Goal: Task Accomplishment & Management: Complete application form

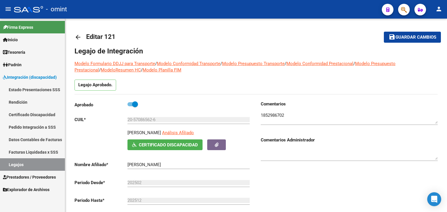
scroll to position [6, 0]
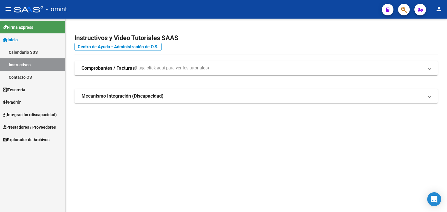
click at [36, 126] on span "Prestadores / Proveedores" at bounding box center [29, 127] width 53 height 6
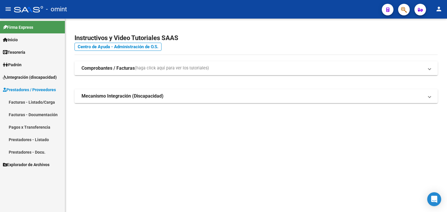
click at [17, 88] on span "Prestadores / Proveedores" at bounding box center [29, 90] width 53 height 6
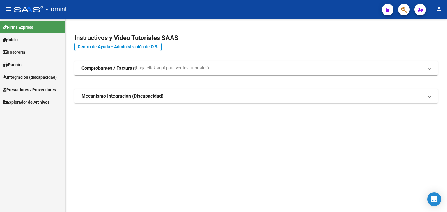
click at [14, 77] on span "Integración (discapacidad)" at bounding box center [30, 77] width 54 height 6
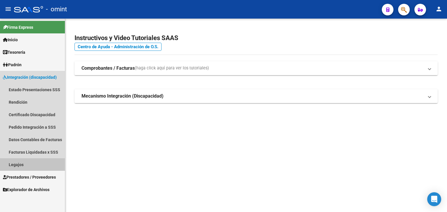
click at [19, 163] on link "Legajos" at bounding box center [32, 165] width 65 height 13
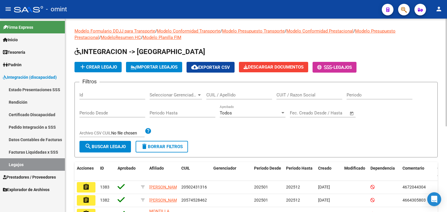
click at [225, 97] on input "CUIL / Apellido" at bounding box center [239, 95] width 66 height 5
paste input "27577382102"
type input "27577382102"
click at [103, 145] on span "search Buscar Legajo" at bounding box center [105, 146] width 41 height 5
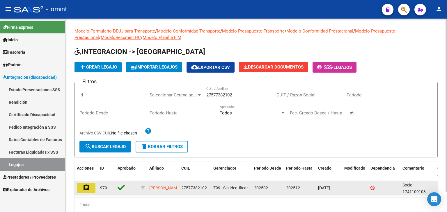
click at [86, 185] on mat-icon "assignment" at bounding box center [86, 187] width 7 height 7
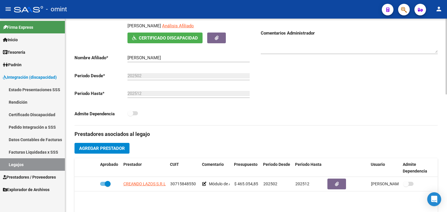
scroll to position [145, 0]
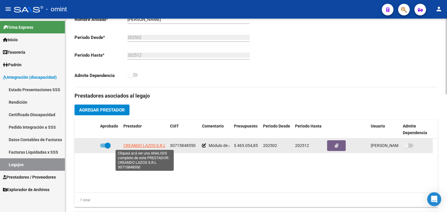
click at [135, 146] on span "CREANDO LAZOS S.R.L" at bounding box center [144, 145] width 42 height 5
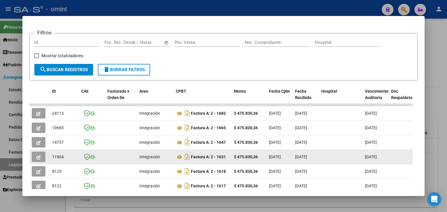
scroll to position [87, 0]
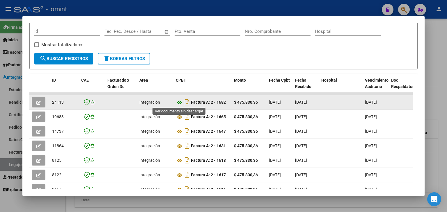
click at [178, 102] on icon at bounding box center [180, 102] width 8 height 7
click at [54, 100] on span "24113" at bounding box center [58, 102] width 12 height 5
click at [55, 100] on span "24113" at bounding box center [58, 102] width 12 height 5
copy span "24113"
click at [35, 102] on button "button" at bounding box center [39, 102] width 14 height 10
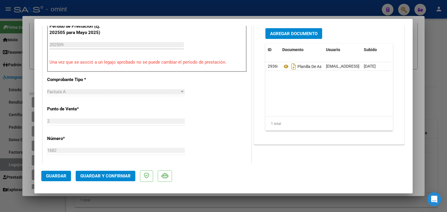
scroll to position [204, 0]
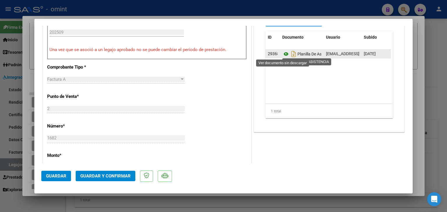
click at [282, 54] on icon at bounding box center [286, 54] width 8 height 7
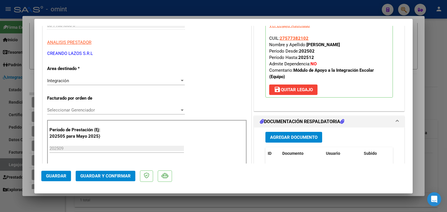
scroll to position [87, 0]
click at [100, 113] on span "Seleccionar Gerenciador" at bounding box center [113, 110] width 132 height 5
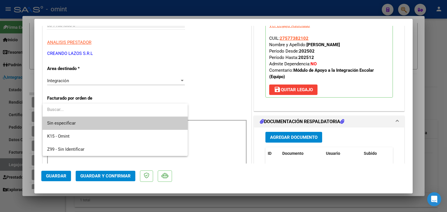
click at [79, 122] on span "Sin especificar" at bounding box center [115, 123] width 136 height 13
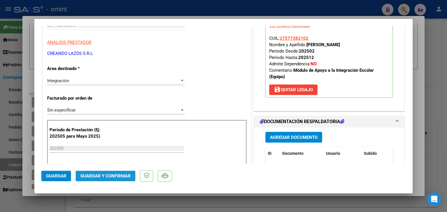
click at [109, 179] on button "Guardar y Confirmar" at bounding box center [106, 176] width 60 height 10
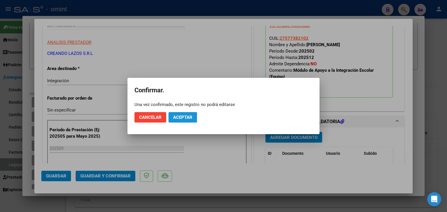
click at [183, 120] on span "Aceptar" at bounding box center [182, 117] width 19 height 5
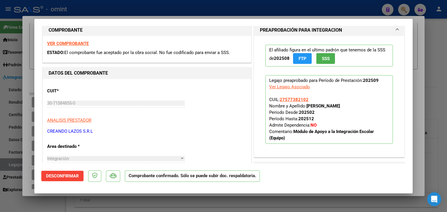
scroll to position [0, 0]
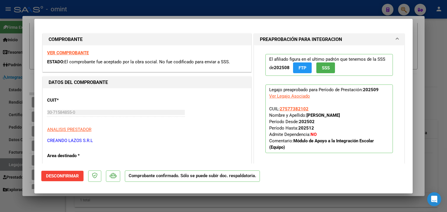
type input "$ 0,00"
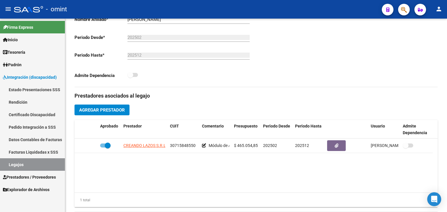
click at [16, 163] on link "Legajos" at bounding box center [32, 165] width 65 height 13
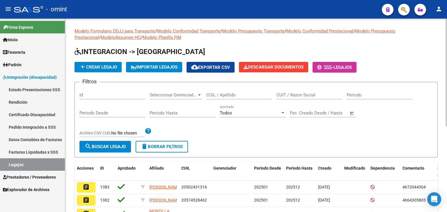
click at [242, 95] on input "CUIL / Apellido" at bounding box center [239, 95] width 66 height 5
paste input "27558774660"
type input "27558774660"
click at [94, 148] on span "search Buscar Legajo" at bounding box center [105, 146] width 41 height 5
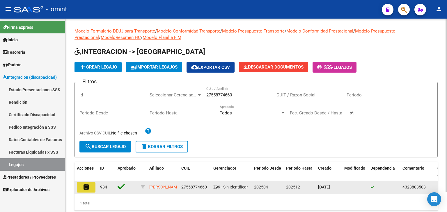
click at [83, 188] on mat-icon "assignment" at bounding box center [86, 187] width 7 height 7
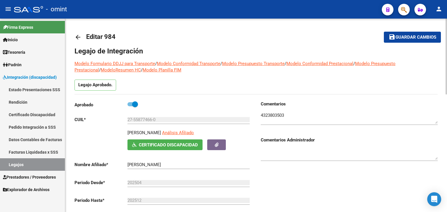
click at [265, 115] on textarea at bounding box center [349, 118] width 177 height 12
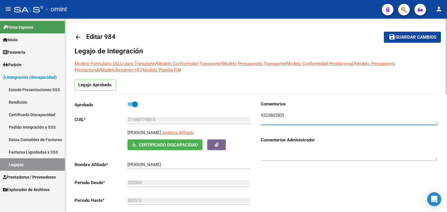
click at [265, 115] on textarea at bounding box center [349, 118] width 177 height 12
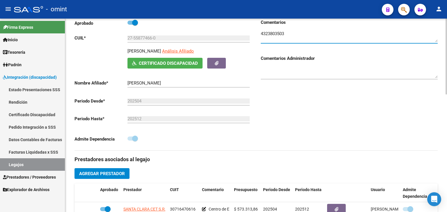
scroll to position [175, 0]
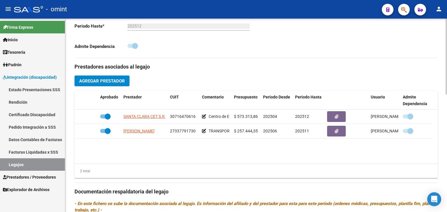
click at [216, 169] on div "2 total" at bounding box center [255, 171] width 363 height 15
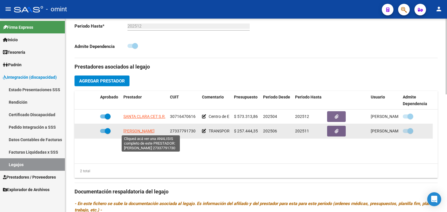
click at [138, 132] on span "SOLER AGUSTINA FERNANDA" at bounding box center [138, 131] width 31 height 5
type textarea "27337791730"
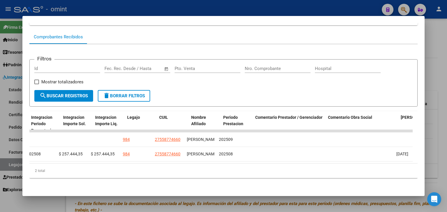
scroll to position [0, 0]
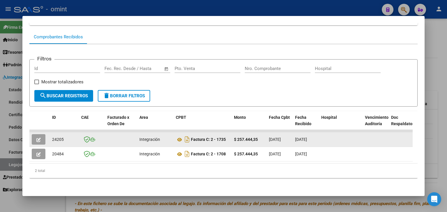
click at [59, 137] on span "24205" at bounding box center [58, 139] width 12 height 5
copy span "24205"
click at [181, 136] on icon at bounding box center [180, 139] width 8 height 7
click at [38, 138] on icon "button" at bounding box center [38, 140] width 4 height 4
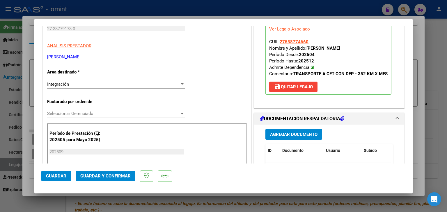
scroll to position [87, 0]
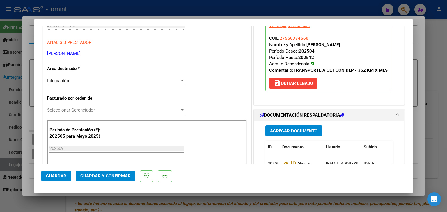
click at [90, 109] on span "Seleccionar Gerenciador" at bounding box center [113, 110] width 132 height 5
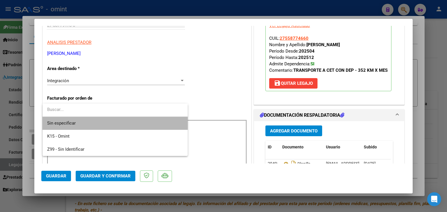
click at [86, 125] on span "Sin especificar" at bounding box center [115, 123] width 136 height 13
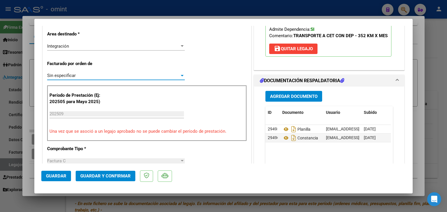
scroll to position [145, 0]
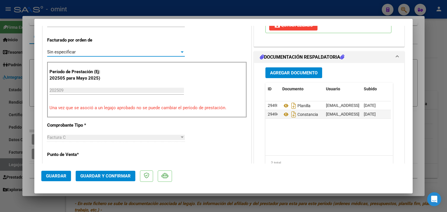
click at [106, 176] on span "Guardar y Confirmar" at bounding box center [105, 176] width 50 height 5
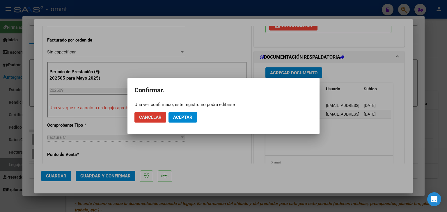
click at [189, 117] on span "Aceptar" at bounding box center [182, 117] width 19 height 5
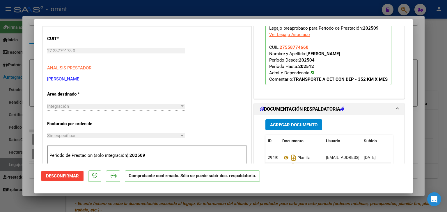
scroll to position [76, 0]
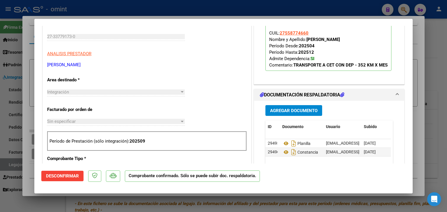
type input "$ 0,00"
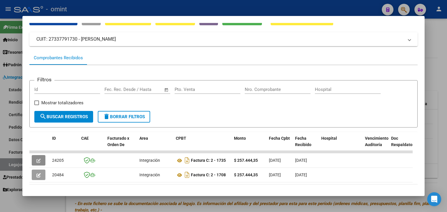
scroll to position [0, 0]
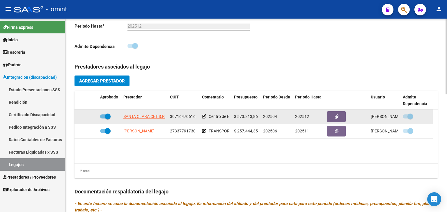
click at [132, 116] on span "SANTA CLARA CET S.R.L." at bounding box center [146, 116] width 46 height 5
type textarea "30716470616"
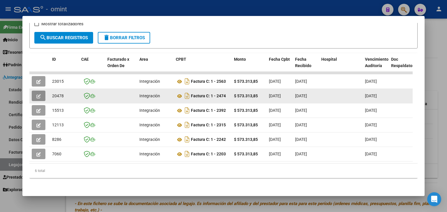
click at [34, 91] on button "button" at bounding box center [39, 96] width 14 height 10
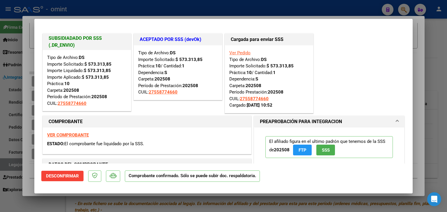
type input "$ 0,00"
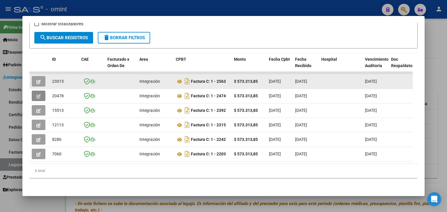
click at [57, 79] on span "23015" at bounding box center [58, 81] width 12 height 5
copy span "23015"
click at [178, 78] on icon at bounding box center [180, 81] width 8 height 7
copy span "23015"
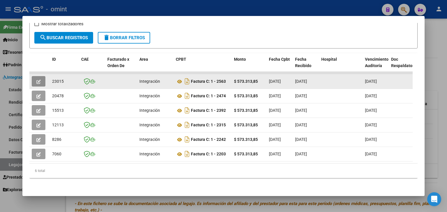
click at [38, 80] on icon "button" at bounding box center [38, 82] width 4 height 4
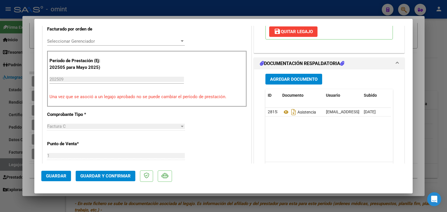
scroll to position [156, 0]
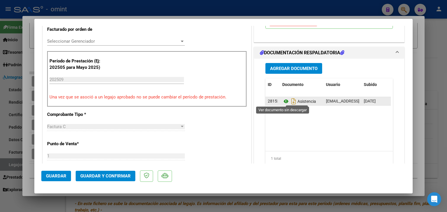
click at [282, 101] on icon at bounding box center [286, 101] width 8 height 7
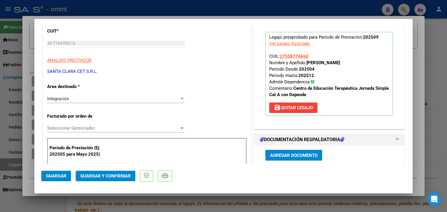
scroll to position [69, 0]
click at [67, 126] on span "Seleccionar Gerenciador" at bounding box center [113, 128] width 132 height 5
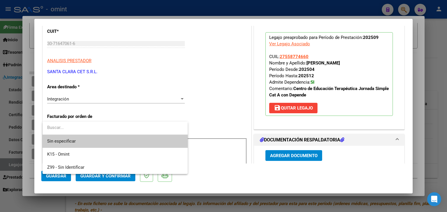
click at [72, 141] on span "Sin especificar" at bounding box center [115, 141] width 136 height 13
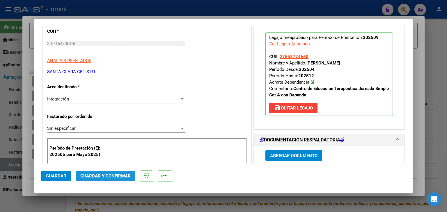
click at [108, 175] on span "Guardar y Confirmar" at bounding box center [105, 176] width 50 height 5
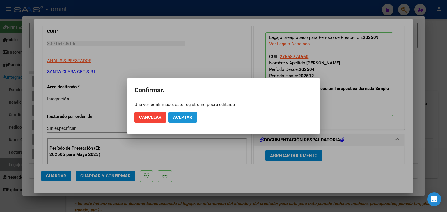
click at [186, 121] on button "Aceptar" at bounding box center [182, 117] width 29 height 10
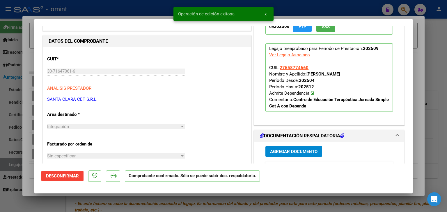
scroll to position [0, 0]
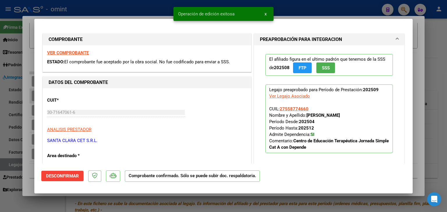
type input "$ 0,00"
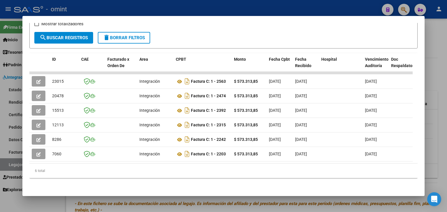
click at [234, 31] on form "Filtros Id Fecha inicio – Fecha fin Fec. Rec. Desde / Hasta Pto. Venta Nro. Com…" at bounding box center [223, 24] width 388 height 47
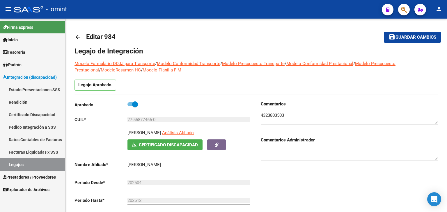
click at [18, 165] on link "Legajos" at bounding box center [32, 165] width 65 height 13
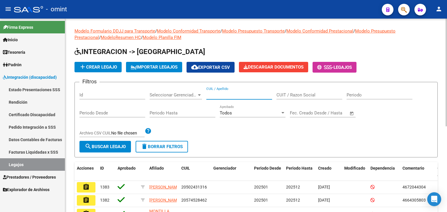
click at [221, 96] on input "CUIL / Apellido" at bounding box center [239, 95] width 66 height 5
paste input "20547818769"
type input "20547818769"
click at [115, 146] on span "search Buscar Legajo" at bounding box center [105, 146] width 41 height 5
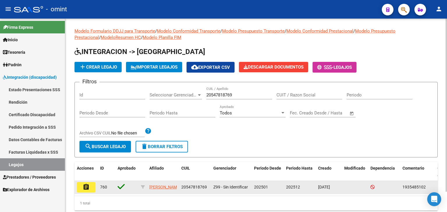
click at [87, 188] on mat-icon "assignment" at bounding box center [86, 187] width 7 height 7
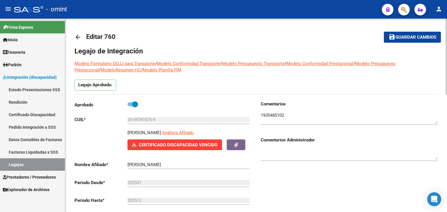
click at [274, 113] on textarea at bounding box center [349, 118] width 177 height 12
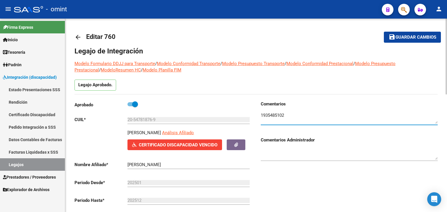
click at [274, 113] on textarea at bounding box center [349, 118] width 177 height 12
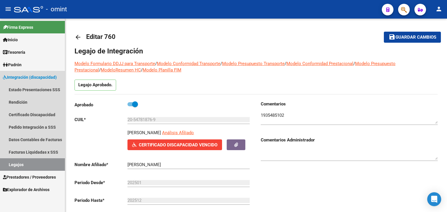
click at [24, 162] on link "Legajos" at bounding box center [32, 165] width 65 height 13
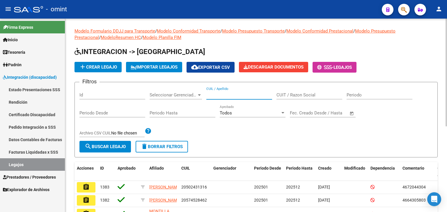
click at [237, 95] on input "CUIL / Apellido" at bounding box center [239, 95] width 66 height 5
paste input "20556670936"
type input "20556670936"
click at [117, 143] on button "search Buscar Legajo" at bounding box center [104, 147] width 51 height 12
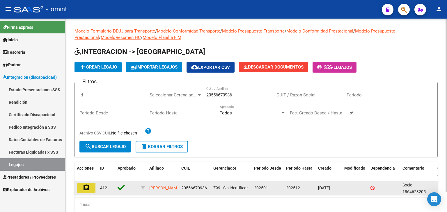
click at [82, 186] on button "assignment" at bounding box center [86, 188] width 19 height 10
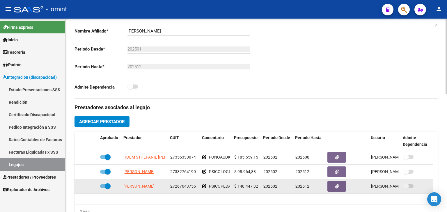
scroll to position [145, 0]
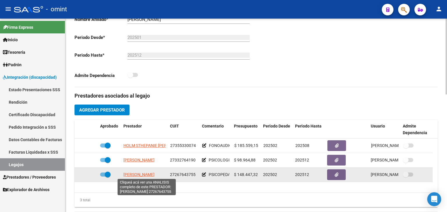
click at [138, 176] on span "RIVERO JIMENA VALERIA" at bounding box center [138, 174] width 31 height 5
type textarea "27267643755"
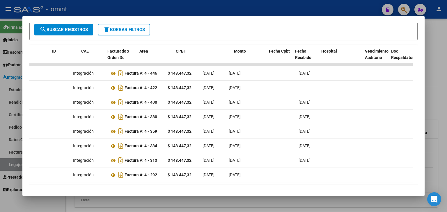
scroll to position [0, 0]
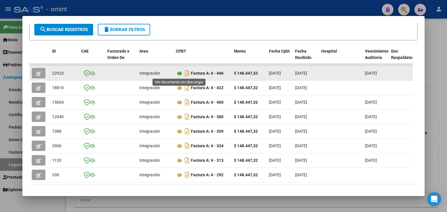
click at [178, 73] on icon at bounding box center [180, 73] width 8 height 7
click at [56, 73] on span "22925" at bounding box center [58, 73] width 12 height 5
click at [56, 72] on span "22925" at bounding box center [58, 73] width 12 height 5
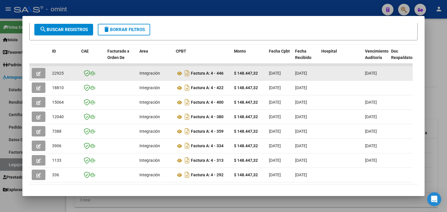
copy span "22925"
click at [37, 73] on icon "button" at bounding box center [38, 74] width 4 height 4
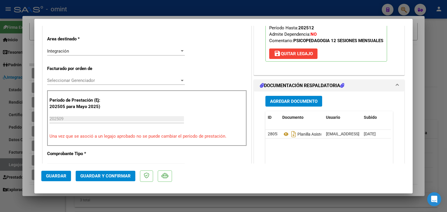
scroll to position [116, 0]
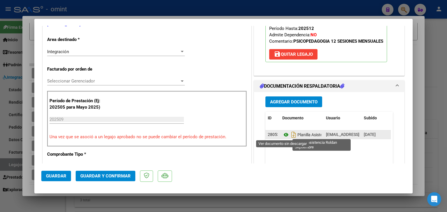
click at [285, 134] on icon at bounding box center [286, 134] width 8 height 7
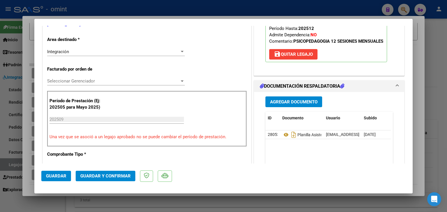
click at [68, 84] on div "Seleccionar Gerenciador Seleccionar Gerenciador" at bounding box center [116, 81] width 138 height 9
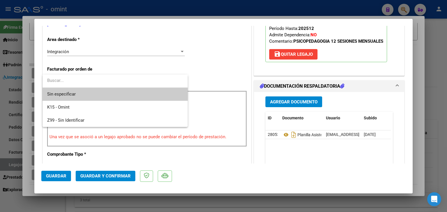
click at [71, 94] on span "Sin especificar" at bounding box center [115, 94] width 136 height 13
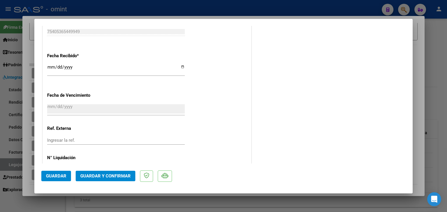
scroll to position [407, 0]
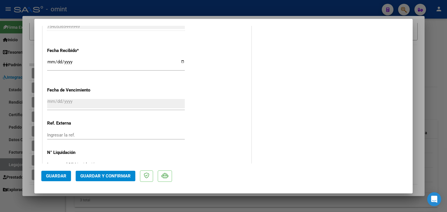
click at [102, 172] on button "Guardar y Confirmar" at bounding box center [106, 176] width 60 height 10
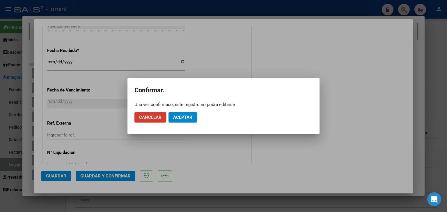
click at [173, 116] on span "Aceptar" at bounding box center [182, 117] width 19 height 5
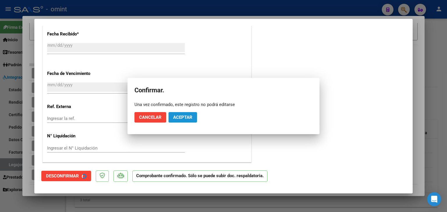
scroll to position [371, 0]
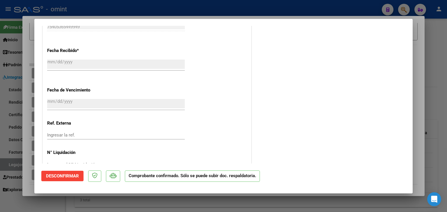
click at [27, 122] on div at bounding box center [223, 106] width 447 height 212
type input "$ 0,00"
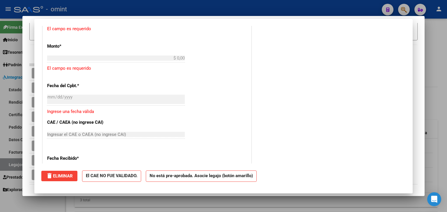
scroll to position [479, 0]
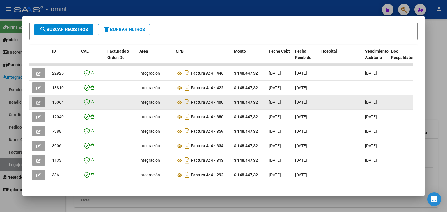
click at [36, 102] on icon "button" at bounding box center [38, 103] width 4 height 4
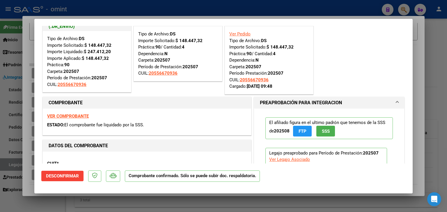
scroll to position [29, 0]
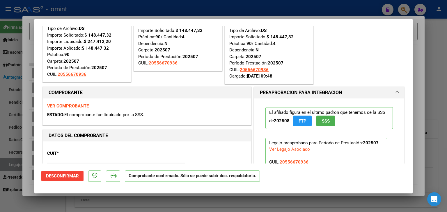
click at [193, 202] on div at bounding box center [223, 106] width 447 height 212
type input "$ 0,00"
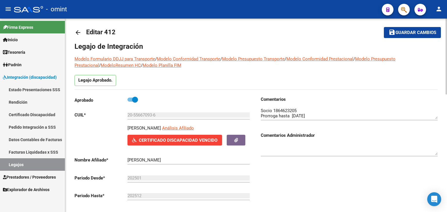
scroll to position [0, 0]
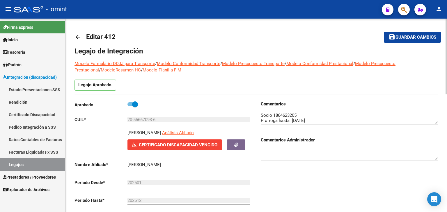
click at [419, 34] on button "save Guardar cambios" at bounding box center [412, 37] width 57 height 11
click at [10, 167] on link "Legajos" at bounding box center [32, 165] width 65 height 13
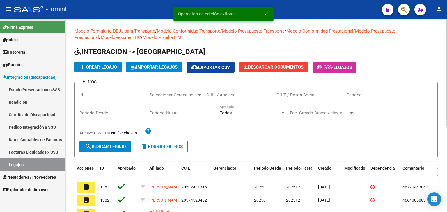
click at [230, 93] on input "CUIL / Apellido" at bounding box center [239, 95] width 66 height 5
paste input "20589495943"
type input "20589495943"
click at [124, 144] on span "search Buscar Legajo" at bounding box center [105, 146] width 41 height 5
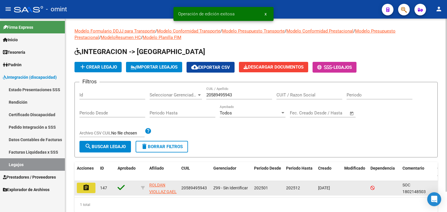
click at [86, 191] on mat-icon "assignment" at bounding box center [86, 187] width 7 height 7
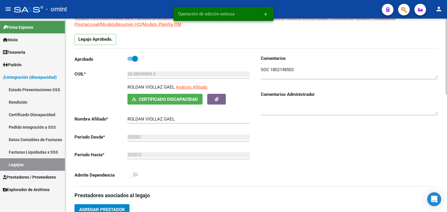
scroll to position [145, 0]
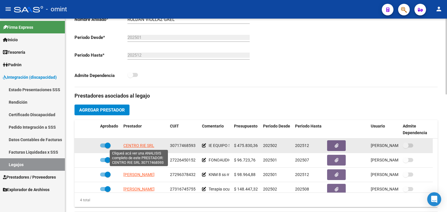
click at [128, 143] on span "CENTRO RIE SRL" at bounding box center [138, 145] width 31 height 5
type textarea "30717468593"
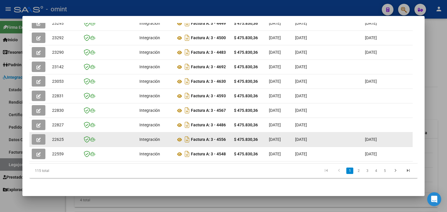
scroll to position [140, 0]
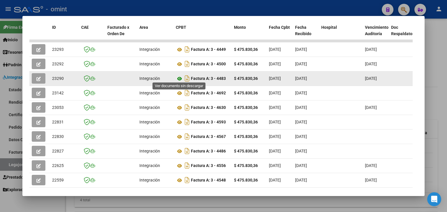
click at [180, 76] on icon at bounding box center [180, 78] width 8 height 7
click at [50, 76] on datatable-body-cell "23290" at bounding box center [64, 79] width 29 height 14
copy span "23290"
click at [37, 77] on icon "button" at bounding box center [38, 79] width 4 height 4
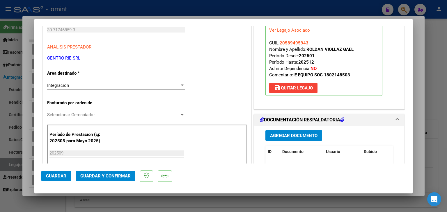
scroll to position [145, 0]
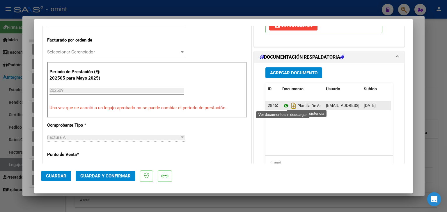
click at [283, 106] on icon at bounding box center [286, 105] width 8 height 7
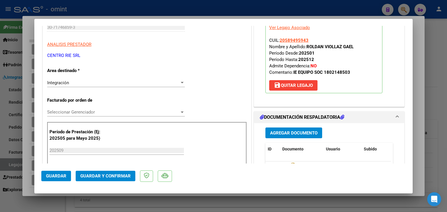
scroll to position [87, 0]
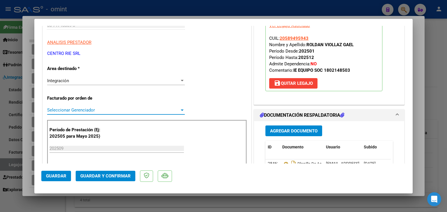
click at [63, 109] on span "Seleccionar Gerenciador" at bounding box center [113, 110] width 132 height 5
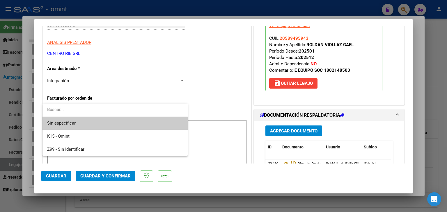
drag, startPoint x: 78, startPoint y: 123, endPoint x: 81, endPoint y: 133, distance: 10.4
click at [78, 123] on span "Sin especificar" at bounding box center [115, 123] width 136 height 13
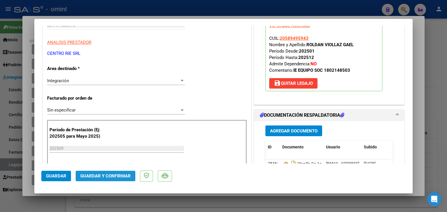
click at [105, 175] on span "Guardar y Confirmar" at bounding box center [105, 176] width 50 height 5
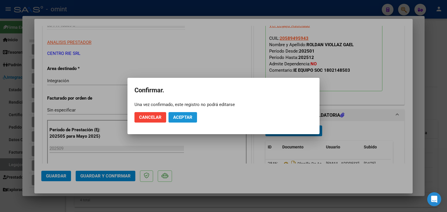
drag, startPoint x: 178, startPoint y: 118, endPoint x: 197, endPoint y: 75, distance: 46.6
click at [179, 118] on span "Aceptar" at bounding box center [182, 117] width 19 height 5
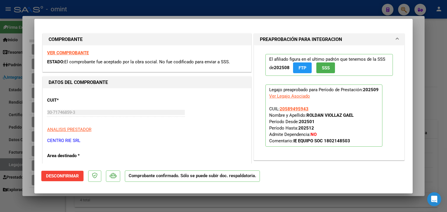
scroll to position [1, 0]
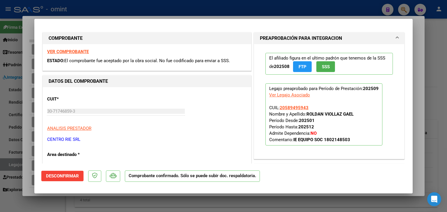
type input "$ 0,00"
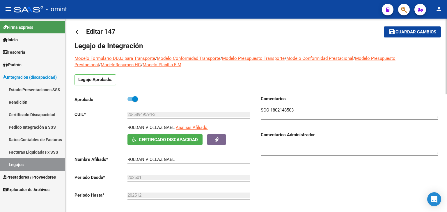
scroll to position [0, 0]
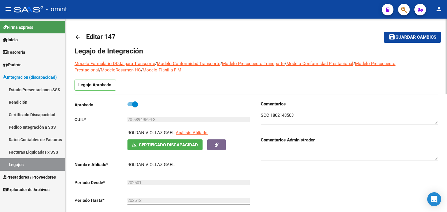
click at [401, 33] on button "save Guardar cambios" at bounding box center [412, 37] width 57 height 11
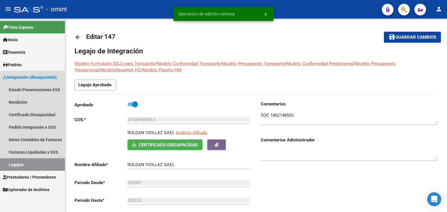
click at [16, 164] on link "Legajos" at bounding box center [32, 165] width 65 height 13
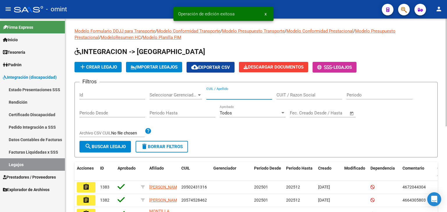
click at [222, 96] on input "CUIL / Apellido" at bounding box center [239, 95] width 66 height 5
paste input "27517036752"
type input "27517036752"
click at [118, 145] on span "search Buscar Legajo" at bounding box center [105, 146] width 41 height 5
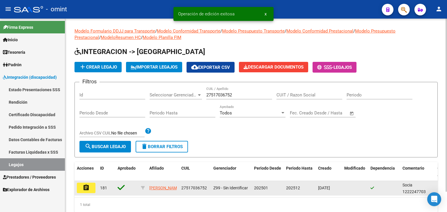
click at [91, 187] on button "assignment" at bounding box center [86, 188] width 19 height 10
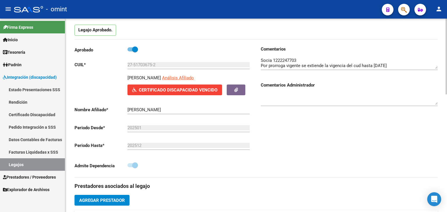
scroll to position [145, 0]
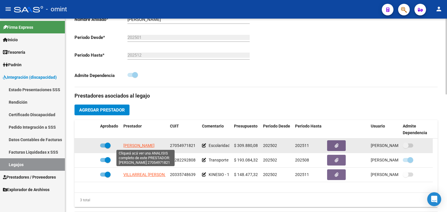
click at [137, 147] on span "JOSCH ESTER PATRICIA" at bounding box center [138, 145] width 31 height 5
type textarea "27054971821"
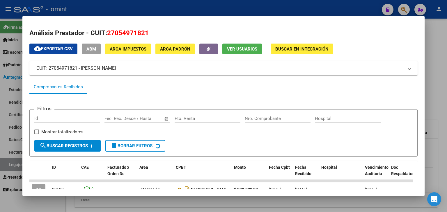
scroll to position [76, 0]
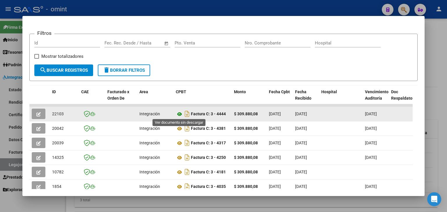
click at [179, 113] on icon at bounding box center [180, 114] width 8 height 7
click at [57, 112] on span "22103" at bounding box center [58, 114] width 12 height 5
copy span "22103"
click at [37, 113] on icon "button" at bounding box center [38, 114] width 4 height 4
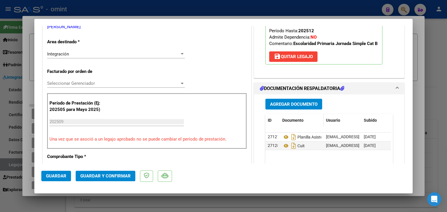
scroll to position [116, 0]
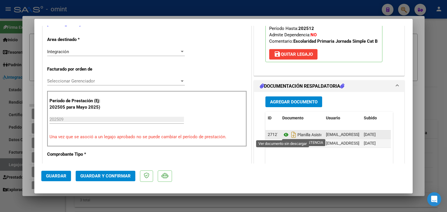
click at [283, 136] on icon at bounding box center [286, 134] width 8 height 7
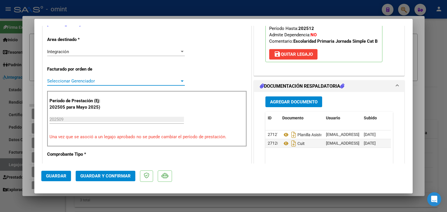
click at [67, 80] on span "Seleccionar Gerenciador" at bounding box center [113, 81] width 132 height 5
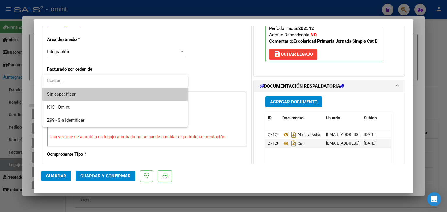
click at [73, 91] on span "Sin especificar" at bounding box center [115, 94] width 136 height 13
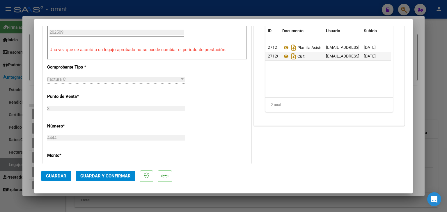
scroll to position [320, 0]
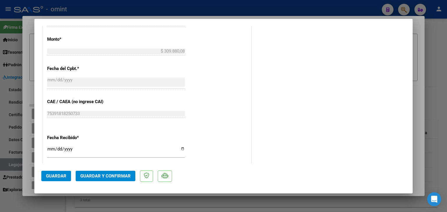
click at [113, 172] on button "Guardar y Confirmar" at bounding box center [106, 176] width 60 height 10
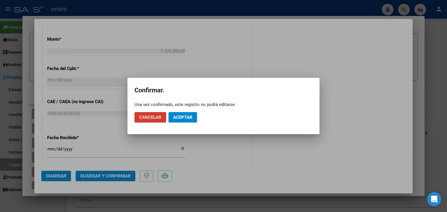
click at [183, 118] on span "Aceptar" at bounding box center [182, 117] width 19 height 5
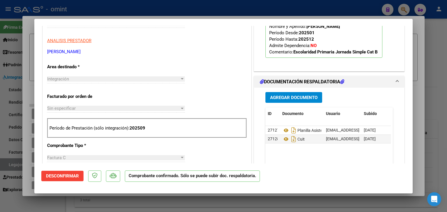
scroll to position [0, 0]
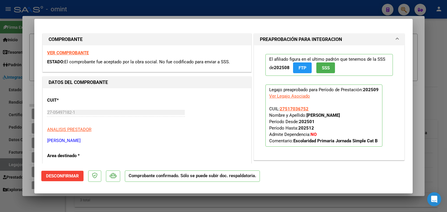
type input "$ 0,00"
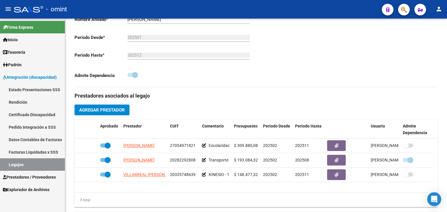
click at [26, 164] on link "Legajos" at bounding box center [32, 165] width 65 height 13
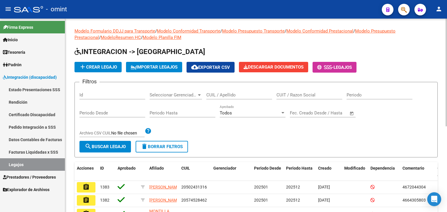
click at [212, 97] on input "CUIL / Apellido" at bounding box center [239, 95] width 66 height 5
paste input "20470955253"
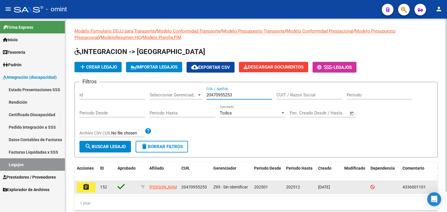
type input "20470955253"
click at [88, 184] on mat-icon "assignment" at bounding box center [86, 187] width 7 height 7
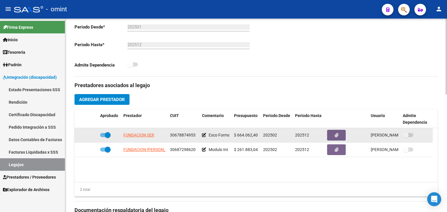
scroll to position [175, 0]
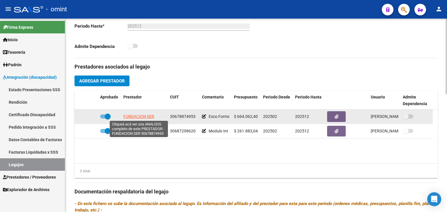
click at [142, 115] on span "FUNDACION SER" at bounding box center [138, 116] width 31 height 5
type textarea "30678874953"
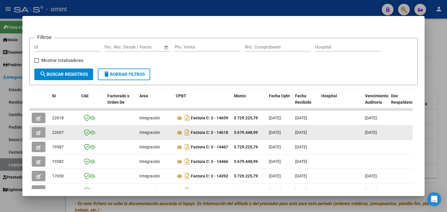
scroll to position [76, 0]
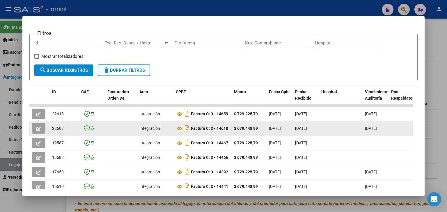
click at [56, 127] on span "22607" at bounding box center [58, 128] width 12 height 5
copy span "22607"
click at [180, 127] on icon at bounding box center [180, 128] width 8 height 7
click at [41, 129] on button "button" at bounding box center [39, 128] width 14 height 10
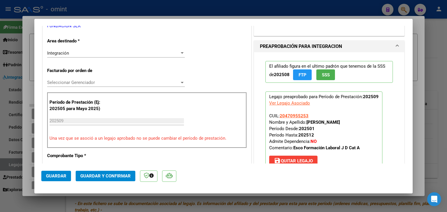
scroll to position [116, 0]
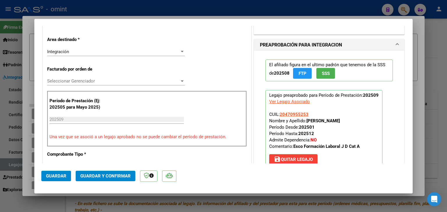
click at [61, 80] on span "Seleccionar Gerenciador" at bounding box center [113, 81] width 132 height 5
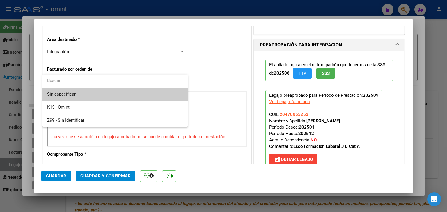
click at [64, 90] on span "Sin especificar" at bounding box center [115, 94] width 136 height 13
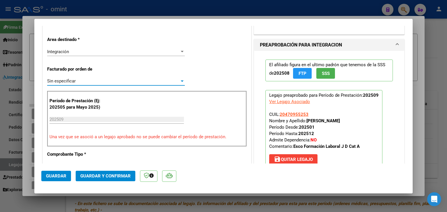
scroll to position [0, 0]
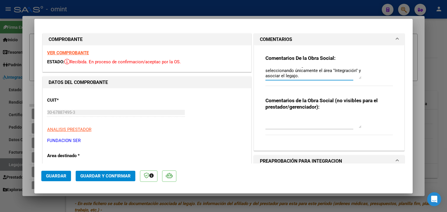
click at [311, 77] on textarea "Recuerde debe cargar sus facturaciones seleccionando únicamente el área "Integr…" at bounding box center [313, 73] width 96 height 12
drag, startPoint x: 324, startPoint y: 77, endPoint x: 244, endPoint y: 59, distance: 82.0
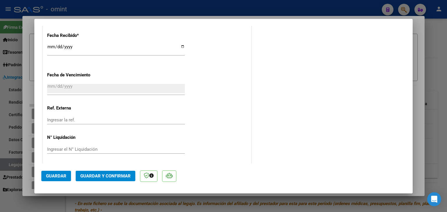
scroll to position [423, 0]
click at [122, 176] on span "Guardar y Confirmar" at bounding box center [105, 176] width 50 height 5
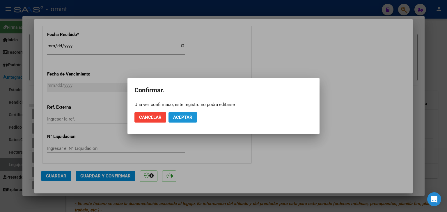
click at [188, 116] on span "Aceptar" at bounding box center [182, 117] width 19 height 5
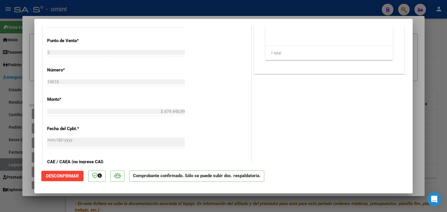
type input "$ 0,00"
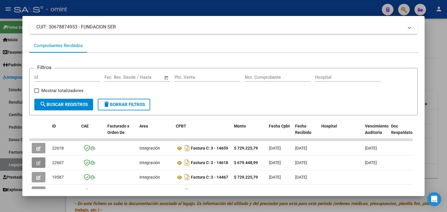
scroll to position [0, 0]
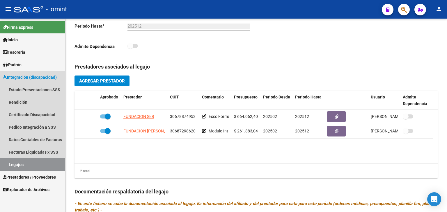
click at [15, 163] on link "Legajos" at bounding box center [32, 165] width 65 height 13
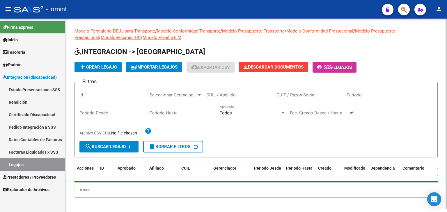
click at [229, 96] on input "CUIL / Apellido" at bounding box center [239, 95] width 66 height 5
paste input "20574241597"
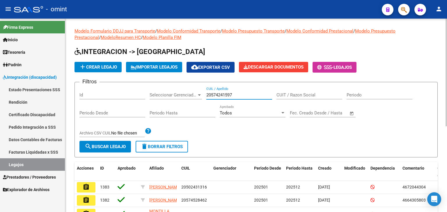
type input "20574241597"
click at [121, 146] on span "search Buscar Legajo" at bounding box center [105, 146] width 41 height 5
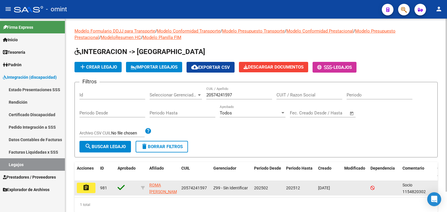
click at [88, 189] on mat-icon "assignment" at bounding box center [86, 187] width 7 height 7
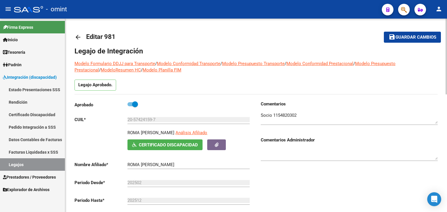
click at [283, 118] on textarea at bounding box center [349, 118] width 177 height 12
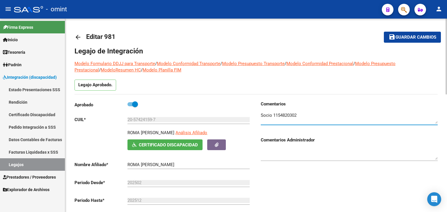
click at [279, 116] on textarea at bounding box center [349, 118] width 177 height 12
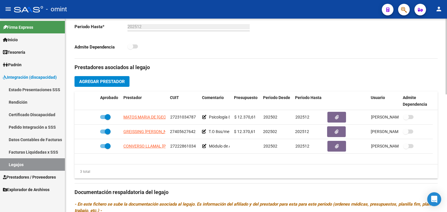
scroll to position [175, 0]
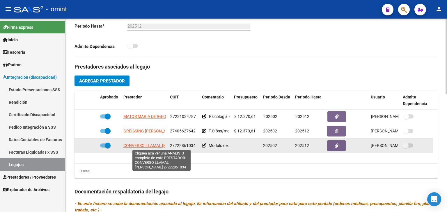
click at [143, 145] on span "CONVERSO LLAMAL CYNTHIA VERONICA" at bounding box center [158, 145] width 70 height 5
type textarea "27222861034"
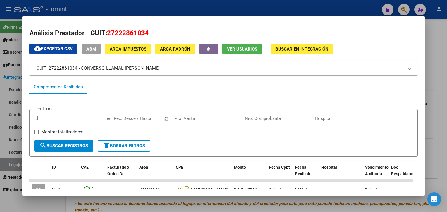
scroll to position [17, 0]
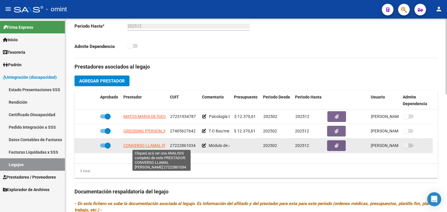
click at [142, 143] on span "CONVERSO LLAMAL CYNTHIA VERONICA" at bounding box center [158, 145] width 70 height 5
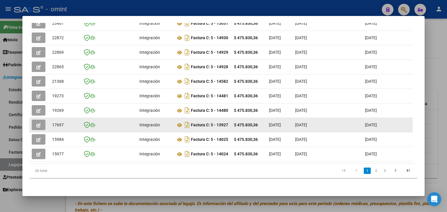
scroll to position [137, 0]
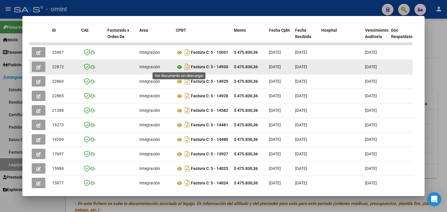
click at [179, 67] on icon at bounding box center [180, 67] width 8 height 7
click at [51, 67] on datatable-body-cell "22872" at bounding box center [64, 67] width 29 height 14
copy span "22872"
click at [41, 63] on button "button" at bounding box center [39, 67] width 14 height 10
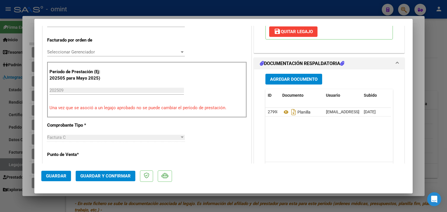
scroll to position [175, 0]
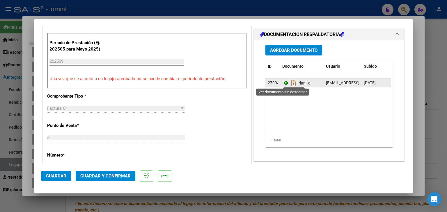
click at [282, 82] on icon at bounding box center [286, 83] width 8 height 7
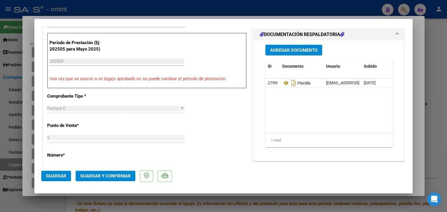
scroll to position [87, 0]
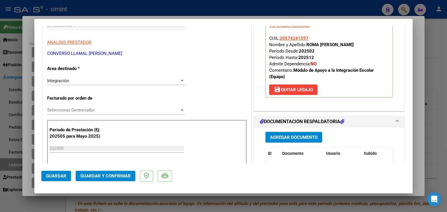
click at [66, 110] on span "Seleccionar Gerenciador" at bounding box center [113, 110] width 132 height 5
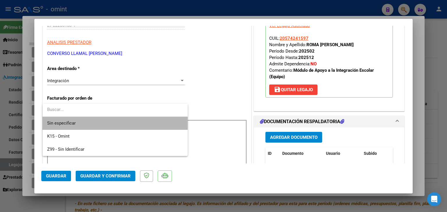
click at [77, 123] on span "Sin especificar" at bounding box center [115, 123] width 136 height 13
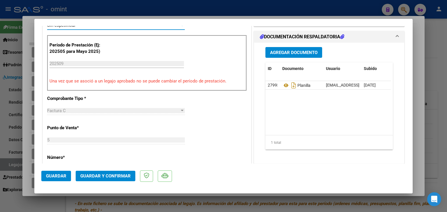
scroll to position [233, 0]
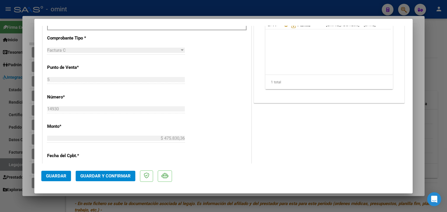
click at [96, 175] on span "Guardar y Confirmar" at bounding box center [105, 176] width 50 height 5
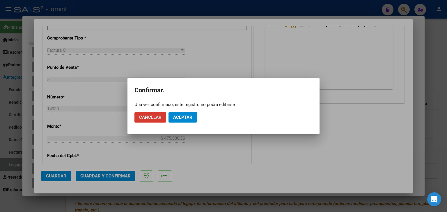
click at [187, 118] on span "Aceptar" at bounding box center [182, 117] width 19 height 5
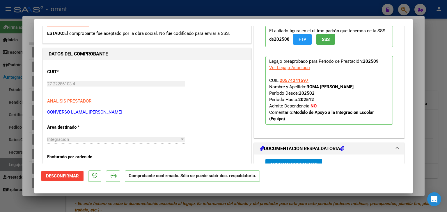
scroll to position [14, 0]
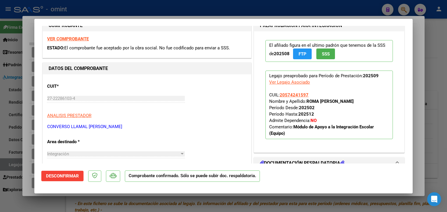
type input "$ 0,00"
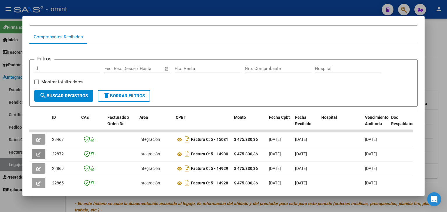
scroll to position [0, 0]
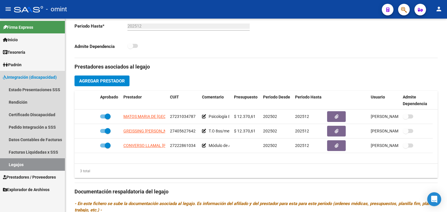
click at [23, 163] on link "Legajos" at bounding box center [32, 165] width 65 height 13
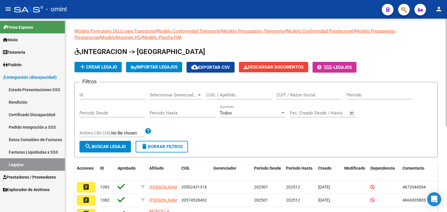
click at [229, 93] on input "CUIL / Apellido" at bounding box center [239, 95] width 66 height 5
paste input "20508543442"
click at [101, 147] on span "search Buscar Legajo" at bounding box center [105, 146] width 41 height 5
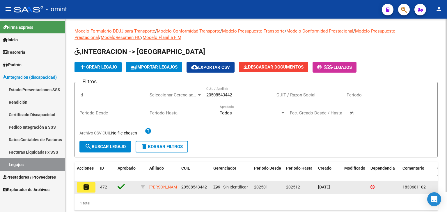
click at [414, 185] on span "1830681102" at bounding box center [413, 187] width 23 height 5
copy span "1830681102"
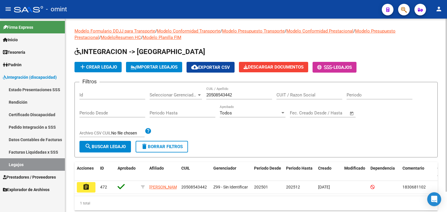
click at [216, 95] on input "20508543442" at bounding box center [239, 95] width 66 height 5
paste input "3579970324"
type input "23579970324"
click at [112, 146] on span "search Buscar Legajo" at bounding box center [105, 146] width 41 height 5
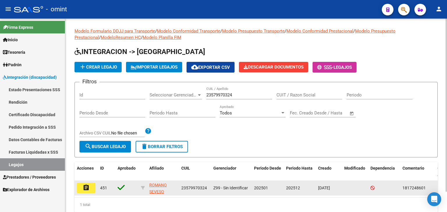
click at [90, 188] on button "assignment" at bounding box center [86, 188] width 19 height 10
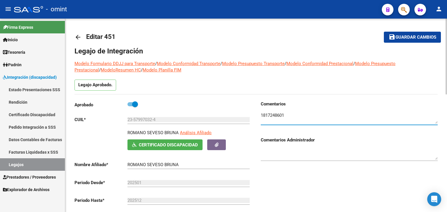
click at [279, 113] on textarea at bounding box center [349, 118] width 177 height 12
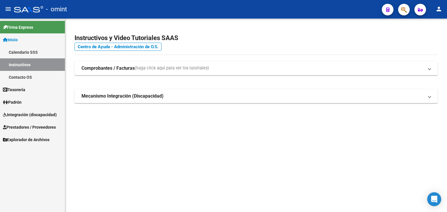
click at [26, 130] on span "Prestadores / Proveedores" at bounding box center [29, 127] width 53 height 6
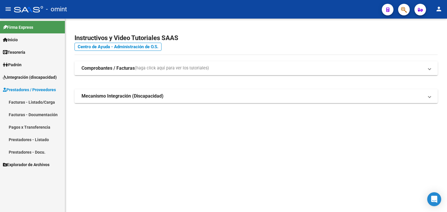
click at [17, 104] on link "Facturas - Listado/Carga" at bounding box center [32, 102] width 65 height 13
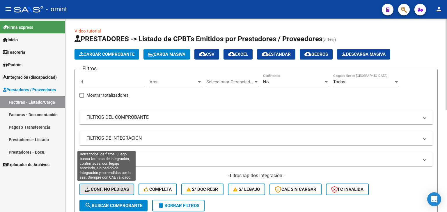
click at [88, 187] on span "Conf. no pedidas" at bounding box center [107, 189] width 44 height 5
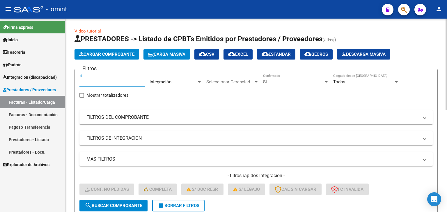
click at [86, 84] on input "Id" at bounding box center [112, 81] width 66 height 5
paste input "24113"
type input "24113"
click at [112, 203] on span "search Buscar Comprobante" at bounding box center [114, 205] width 58 height 5
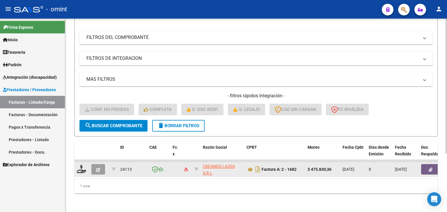
scroll to position [84, 0]
click at [83, 166] on icon at bounding box center [81, 169] width 9 height 8
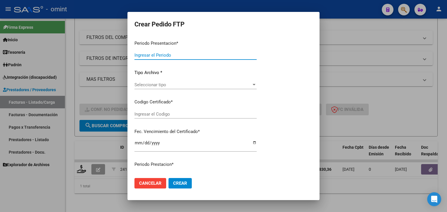
type input "202509"
type input "$ 475.830,36"
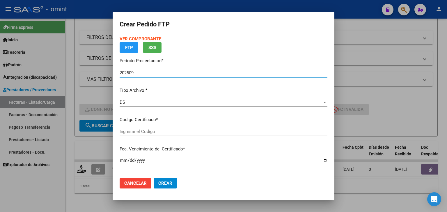
type input "6617725509"
type input "2028-09-02"
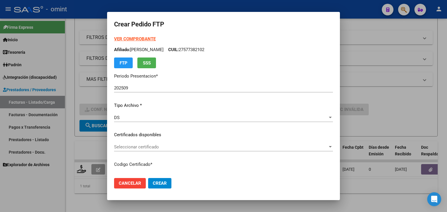
click at [138, 144] on div "Seleccionar certificado Seleccionar certificado" at bounding box center [223, 147] width 219 height 9
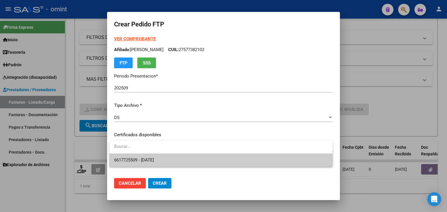
click at [154, 159] on span "6617725509 - 2028-09-02" at bounding box center [134, 160] width 40 height 5
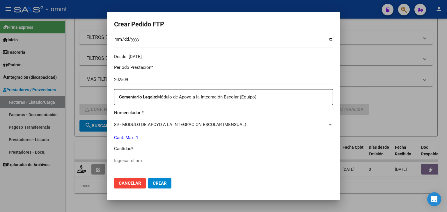
scroll to position [204, 0]
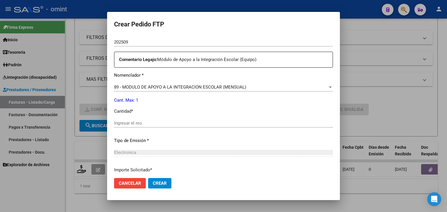
click at [143, 126] on div "Ingresar el nro" at bounding box center [223, 123] width 219 height 9
type input "1"
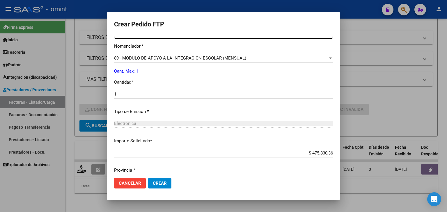
scroll to position [251, 0]
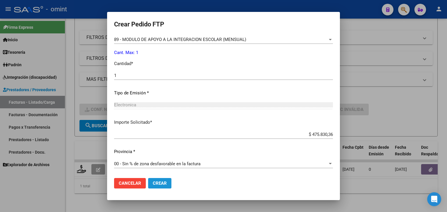
click at [163, 184] on span "Crear" at bounding box center [160, 183] width 14 height 5
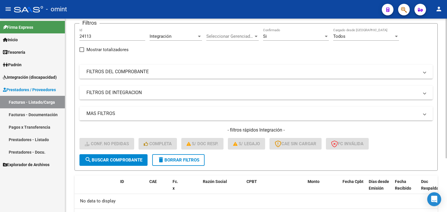
scroll to position [16, 0]
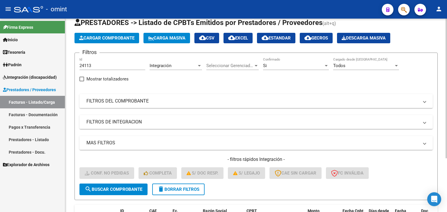
click at [89, 66] on input "24113" at bounding box center [112, 65] width 66 height 5
paste input "205"
type input "24205"
click at [121, 186] on button "search Buscar Comprobante" at bounding box center [113, 190] width 68 height 12
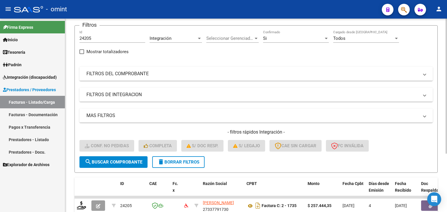
scroll to position [84, 0]
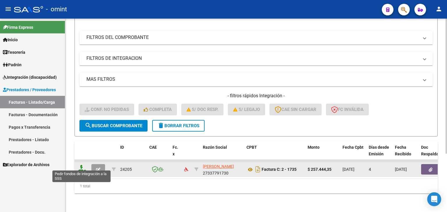
click at [85, 167] on icon at bounding box center [81, 169] width 9 height 8
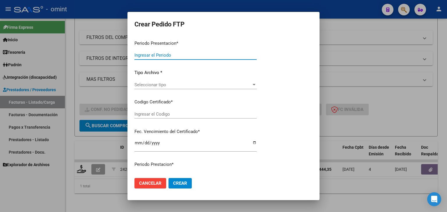
type input "202509"
type input "$ 257.444,35"
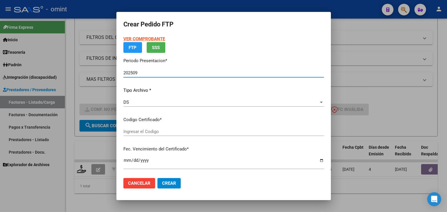
type input "8500354152"
type input "2030-03-26"
click at [124, 131] on div "VER COMPROBANTE ARCA Padrón FTP SSS Periodo Presentacion * 202509 Ingresar el P…" at bounding box center [223, 123] width 200 height 175
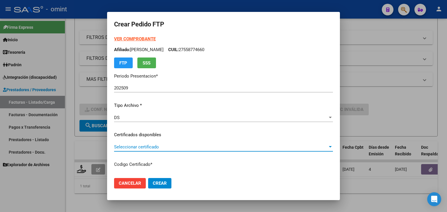
click at [142, 148] on span "Seleccionar certificado" at bounding box center [221, 147] width 214 height 5
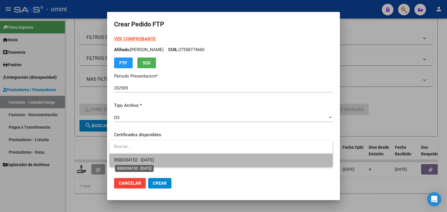
click at [154, 161] on span "8500354152 - 2030-03-26" at bounding box center [134, 160] width 40 height 5
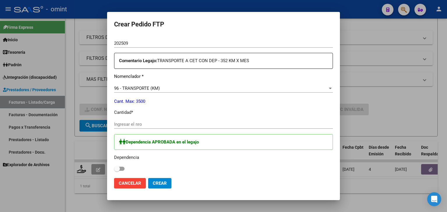
scroll to position [204, 0]
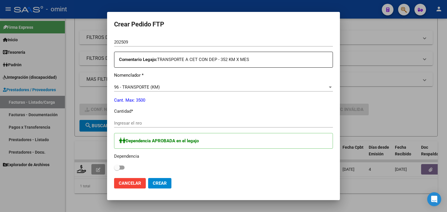
click at [143, 125] on input "Ingresar el nro" at bounding box center [223, 123] width 219 height 5
type input "352"
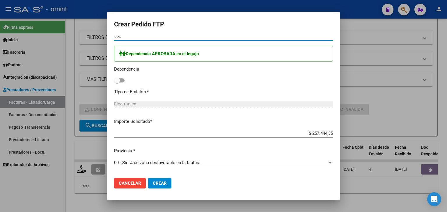
click at [120, 79] on span at bounding box center [119, 81] width 10 height 4
click at [117, 83] on input "checkbox" at bounding box center [117, 83] width 0 height 0
checkbox input "true"
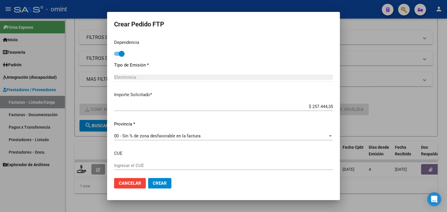
scroll to position [348, 0]
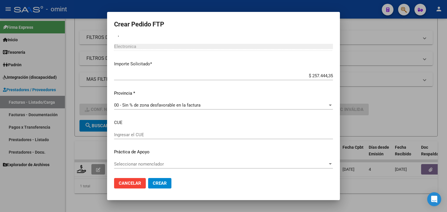
click at [162, 184] on span "Crear" at bounding box center [160, 183] width 14 height 5
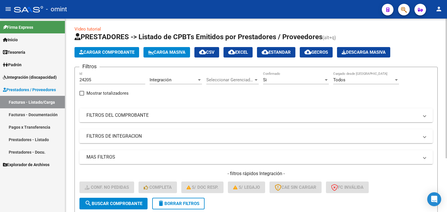
scroll to position [0, 0]
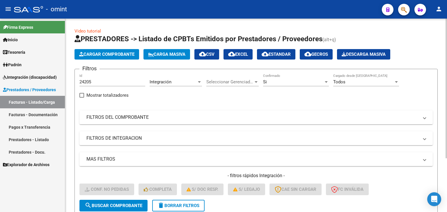
click at [84, 82] on input "24205" at bounding box center [112, 81] width 66 height 5
click at [85, 81] on input "24205" at bounding box center [112, 81] width 66 height 5
click at [86, 83] on input "24205" at bounding box center [112, 81] width 66 height 5
paste input "301"
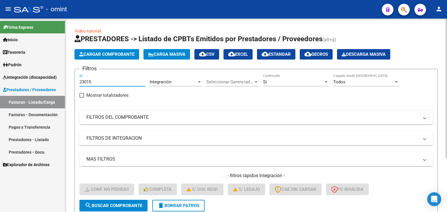
type input "23015"
click at [122, 202] on button "search Buscar Comprobante" at bounding box center [113, 206] width 68 height 12
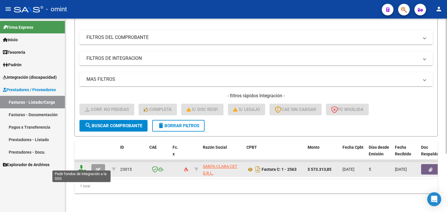
click at [79, 165] on icon at bounding box center [81, 169] width 9 height 8
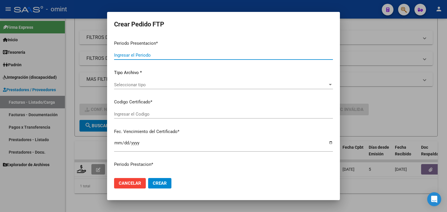
type input "202509"
type input "$ 573.313,85"
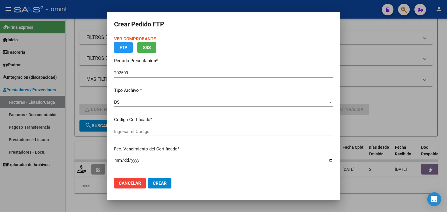
type input "8500354152"
type input "2030-03-26"
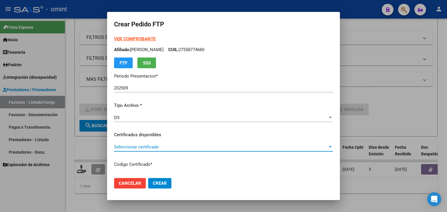
click at [152, 150] on div "Seleccionar certificado Seleccionar certificado" at bounding box center [223, 147] width 219 height 9
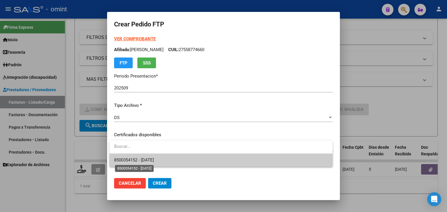
click at [154, 159] on span "8500354152 - 2030-03-26" at bounding box center [134, 160] width 40 height 5
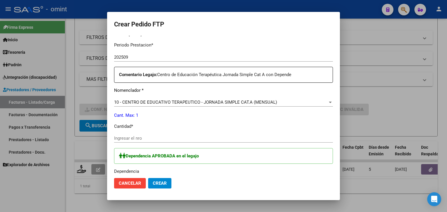
scroll to position [204, 0]
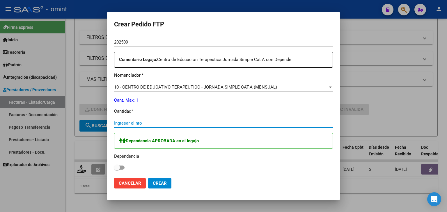
click at [142, 124] on input "Ingresar el nro" at bounding box center [223, 123] width 219 height 5
type input "1"
click at [122, 168] on span at bounding box center [119, 168] width 10 height 4
click at [117, 170] on input "checkbox" at bounding box center [117, 170] width 0 height 0
checkbox input "true"
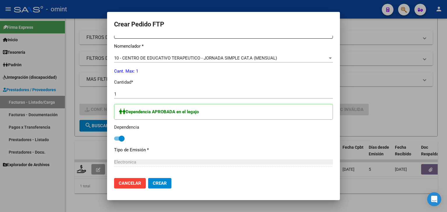
scroll to position [290, 0]
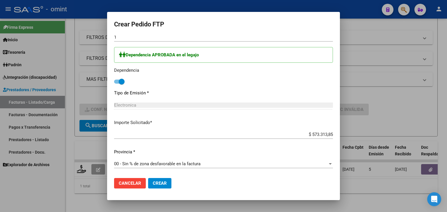
click at [168, 183] on button "Crear" at bounding box center [159, 183] width 23 height 10
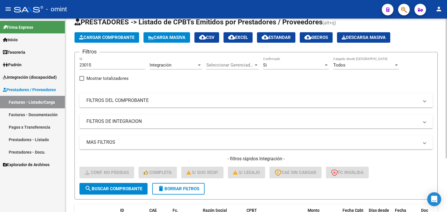
scroll to position [16, 0]
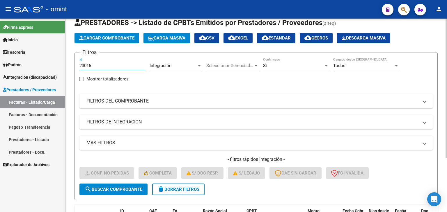
click at [86, 64] on input "23015" at bounding box center [112, 65] width 66 height 5
paste input "292"
drag, startPoint x: 86, startPoint y: 64, endPoint x: 106, endPoint y: 100, distance: 41.8
click at [86, 65] on input "22925" at bounding box center [112, 65] width 66 height 5
type input "22925"
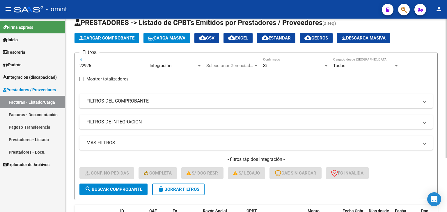
click at [132, 187] on span "search Buscar Comprobante" at bounding box center [114, 189] width 58 height 5
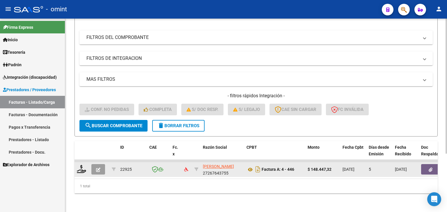
scroll to position [84, 0]
click at [81, 165] on icon at bounding box center [81, 169] width 9 height 8
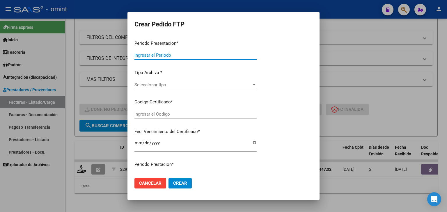
type input "202509"
type input "$ 148.447,32"
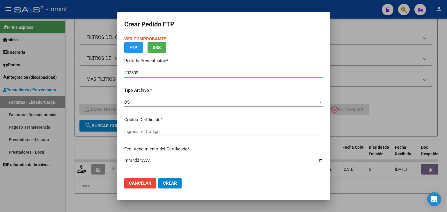
type input "2893159800"
type input "2025-05-28"
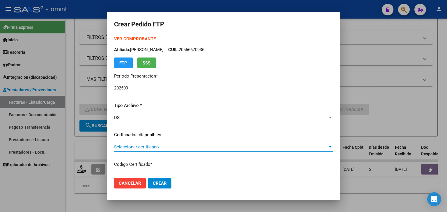
click at [125, 149] on span "Seleccionar certificado" at bounding box center [221, 147] width 214 height 5
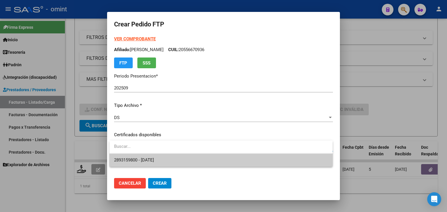
click at [135, 161] on span "2893159800 - 2025-05-28" at bounding box center [134, 160] width 40 height 5
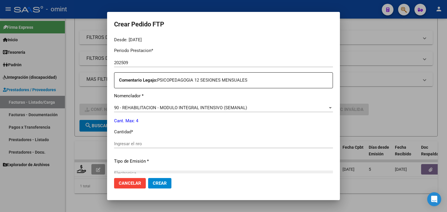
scroll to position [204, 0]
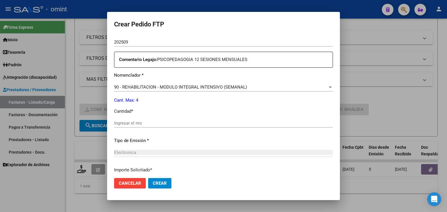
click at [135, 127] on div "Ingresar el nro" at bounding box center [223, 123] width 219 height 9
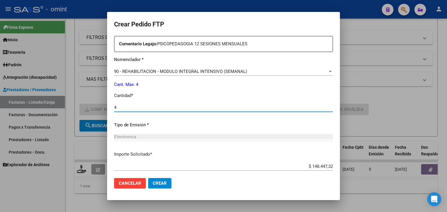
scroll to position [193, 0]
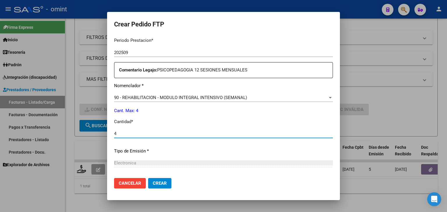
type input "4"
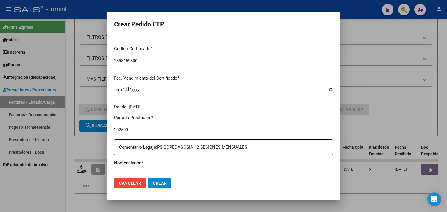
scroll to position [106, 0]
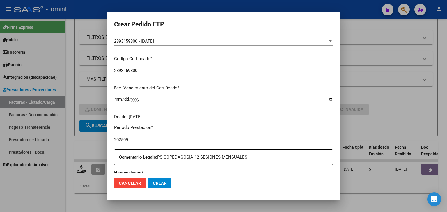
click at [161, 184] on span "Crear" at bounding box center [160, 183] width 14 height 5
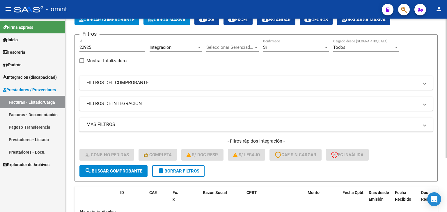
scroll to position [0, 0]
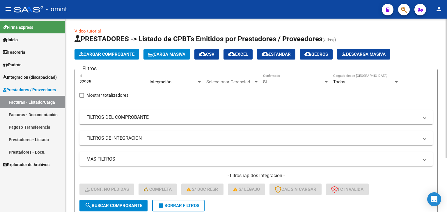
click at [82, 84] on input "22925" at bounding box center [112, 81] width 66 height 5
click at [86, 84] on input "22925" at bounding box center [112, 81] width 66 height 5
paste input "3290"
type input "23290"
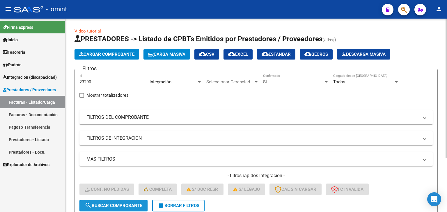
click at [136, 208] on button "search Buscar Comprobante" at bounding box center [113, 206] width 68 height 12
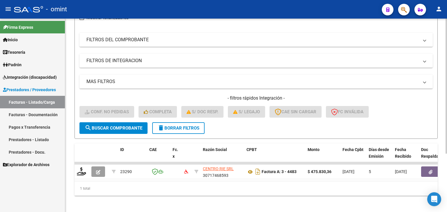
scroll to position [84, 0]
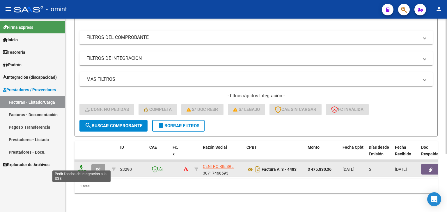
click at [81, 167] on icon at bounding box center [81, 169] width 9 height 8
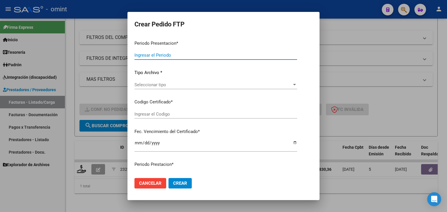
type input "202509"
type input "$ 475.830,36"
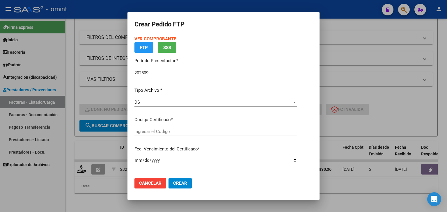
click at [149, 134] on div "Ingresar el Codigo" at bounding box center [215, 131] width 163 height 9
type input "828434122"
type input "2029-12-31"
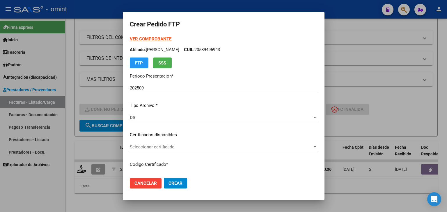
click at [147, 146] on span "Seleccionar certificado" at bounding box center [221, 147] width 182 height 5
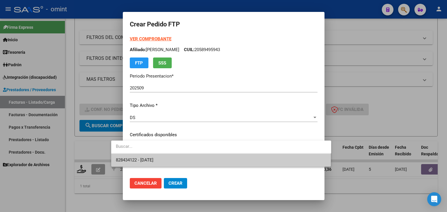
click at [153, 158] on span "828434122 - 2029-12-31" at bounding box center [135, 160] width 38 height 5
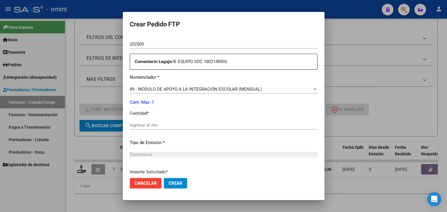
scroll to position [204, 0]
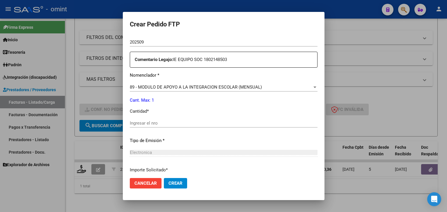
click at [137, 124] on input "Ingresar el nro" at bounding box center [224, 123] width 188 height 5
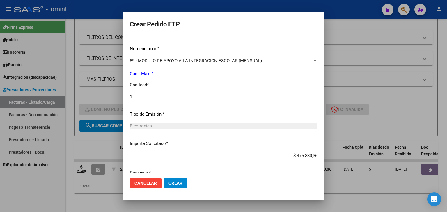
scroll to position [251, 0]
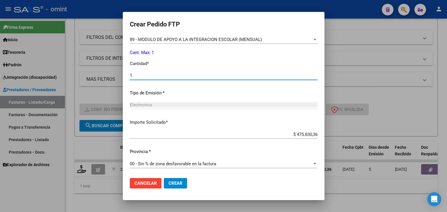
type input "1"
drag, startPoint x: 168, startPoint y: 181, endPoint x: 169, endPoint y: 177, distance: 3.5
click at [168, 181] on button "Crear" at bounding box center [175, 183] width 23 height 10
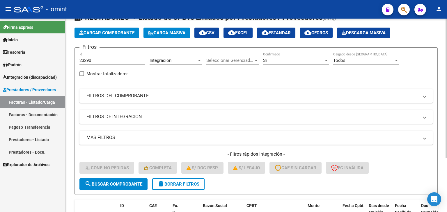
scroll to position [16, 0]
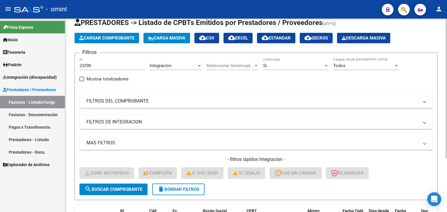
click at [86, 69] on div "23290 Id" at bounding box center [112, 64] width 66 height 13
click at [85, 65] on input "23290" at bounding box center [112, 65] width 66 height 5
paste input "2103"
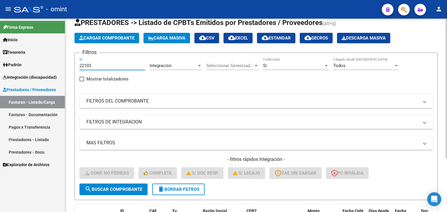
type input "22103"
click at [127, 187] on span "search Buscar Comprobante" at bounding box center [114, 189] width 58 height 5
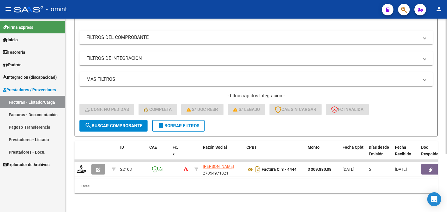
scroll to position [84, 0]
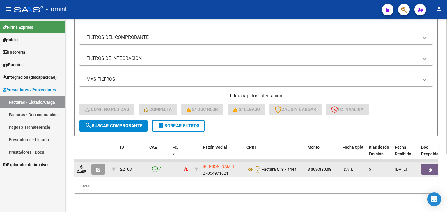
click at [79, 168] on div at bounding box center [82, 169] width 10 height 9
click at [79, 166] on icon at bounding box center [81, 169] width 9 height 8
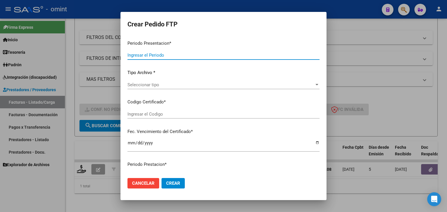
type input "202509"
type input "$ 309.880,08"
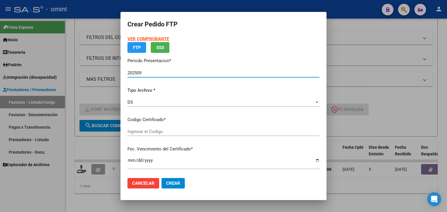
type input "6546798983"
type input "2023-11-22"
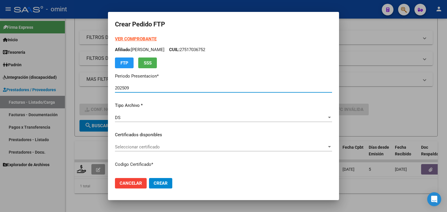
click at [147, 148] on span "Seleccionar certificado" at bounding box center [221, 147] width 212 height 5
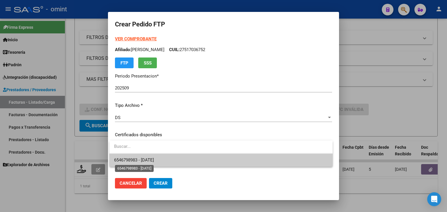
click at [150, 160] on span "6546798983 - 2023-11-22" at bounding box center [134, 160] width 40 height 5
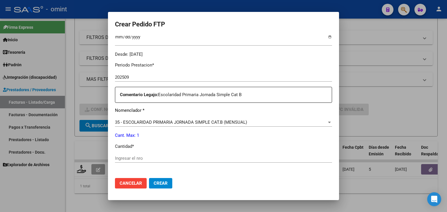
scroll to position [204, 0]
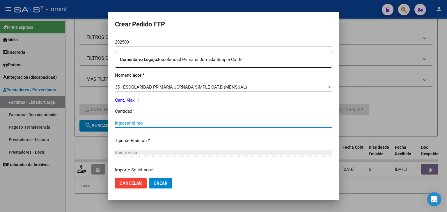
click at [145, 122] on input "Ingresar el nro" at bounding box center [223, 123] width 217 height 5
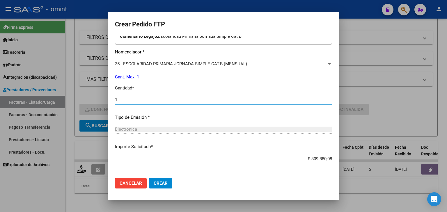
scroll to position [251, 0]
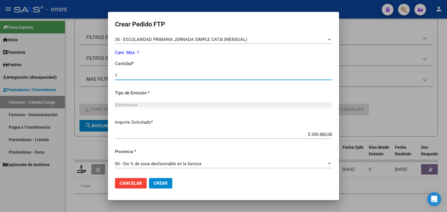
type input "1"
click at [159, 188] on button "Crear" at bounding box center [160, 183] width 23 height 10
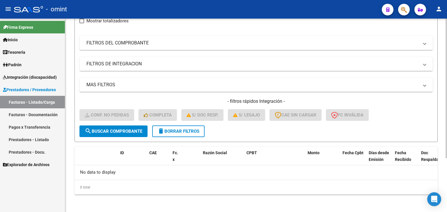
scroll to position [16, 0]
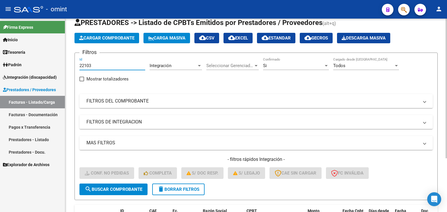
click at [88, 65] on input "22103" at bounding box center [112, 65] width 66 height 5
paste input "607"
type input "22607"
click at [122, 187] on span "search Buscar Comprobante" at bounding box center [114, 189] width 58 height 5
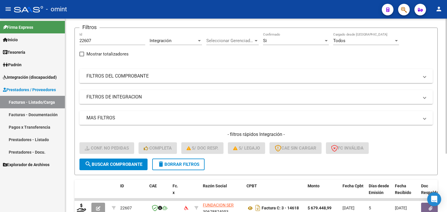
scroll to position [74, 0]
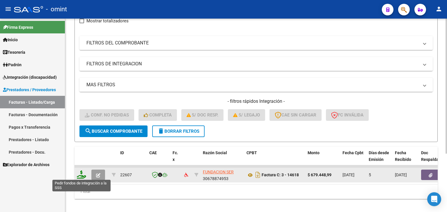
click at [81, 174] on icon at bounding box center [81, 175] width 9 height 8
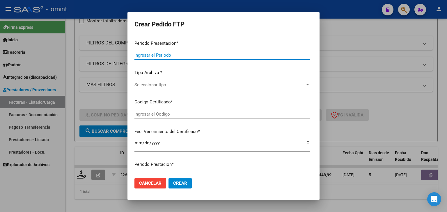
type input "202509"
type input "$ 679.448,99"
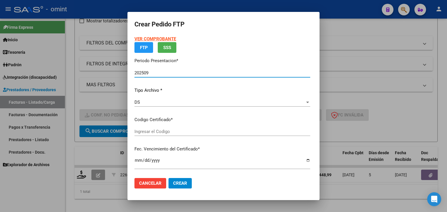
type input "8429670141"
type input "2028-04-30"
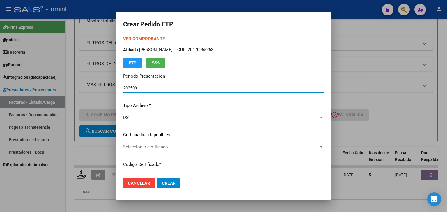
click at [156, 145] on span "Seleccionar certificado" at bounding box center [220, 147] width 195 height 5
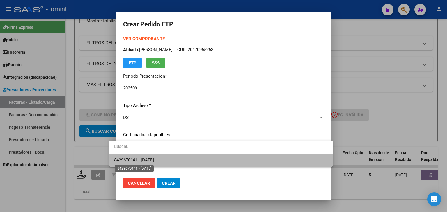
click at [152, 161] on span "8429670141 - 2028-04-30" at bounding box center [134, 160] width 40 height 5
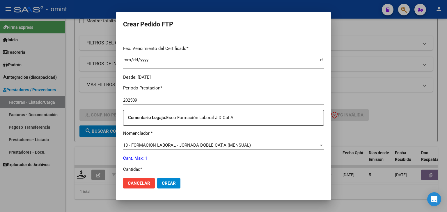
scroll to position [175, 0]
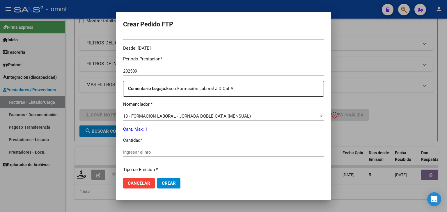
click at [139, 155] on div "Ingresar el nro" at bounding box center [223, 152] width 201 height 9
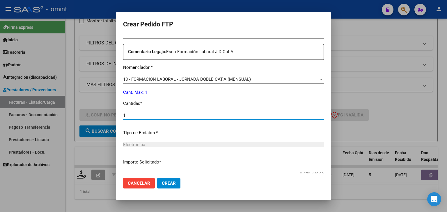
scroll to position [251, 0]
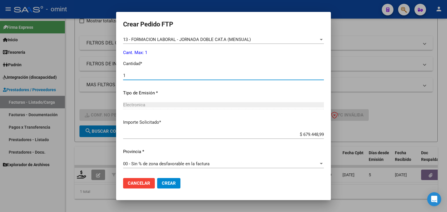
type input "1"
click at [308, 133] on input "$ 679.448,99" at bounding box center [223, 134] width 201 height 5
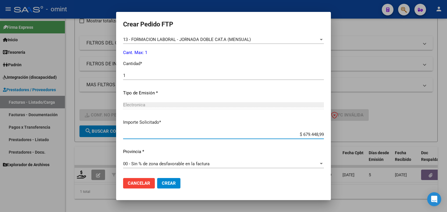
click at [308, 133] on input "$ 679.448,99" at bounding box center [223, 134] width 201 height 5
click at [164, 184] on span "Crear" at bounding box center [169, 183] width 14 height 5
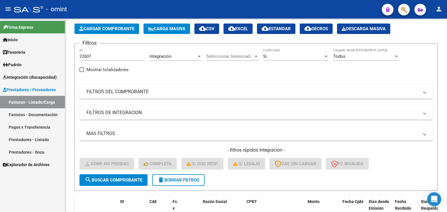
scroll to position [0, 0]
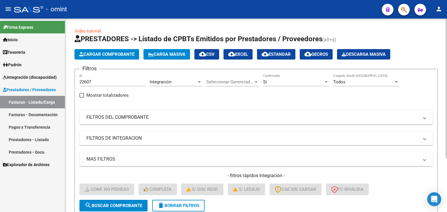
click at [85, 81] on input "22607" at bounding box center [112, 81] width 66 height 5
paste input "872"
type input "22872"
click at [122, 204] on span "search Buscar Comprobante" at bounding box center [114, 205] width 58 height 5
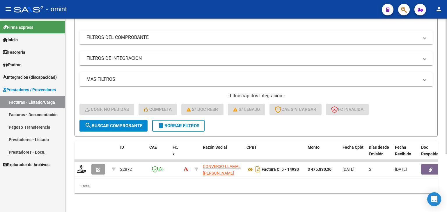
scroll to position [84, 0]
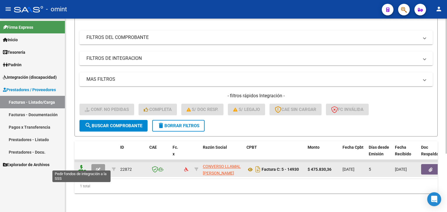
click at [80, 167] on icon at bounding box center [81, 169] width 9 height 8
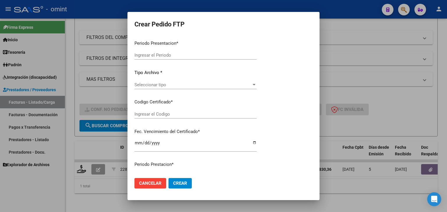
type input "202509"
type input "$ 475.830,36"
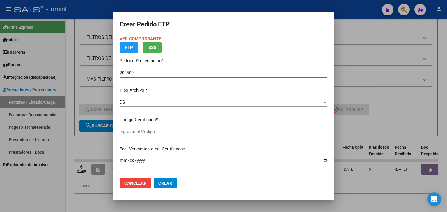
type input "9627699906"
type input "2026-05-05"
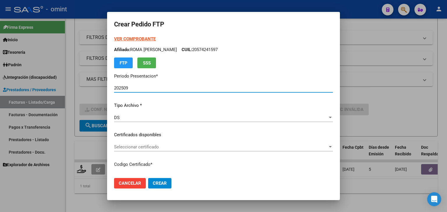
click at [142, 148] on span "Seleccionar certificado" at bounding box center [221, 147] width 214 height 5
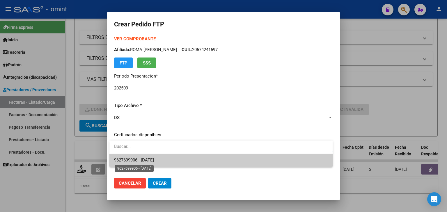
click at [152, 160] on span "9627699906 - 2026-05-05" at bounding box center [134, 160] width 40 height 5
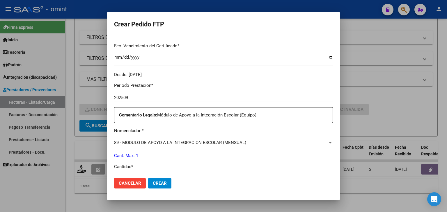
scroll to position [204, 0]
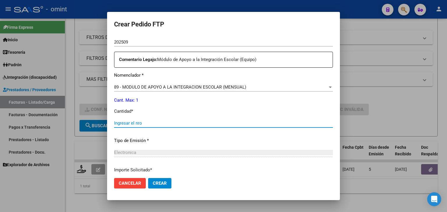
click at [157, 124] on input "Ingresar el nro" at bounding box center [223, 123] width 219 height 5
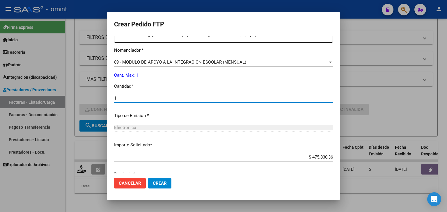
scroll to position [251, 0]
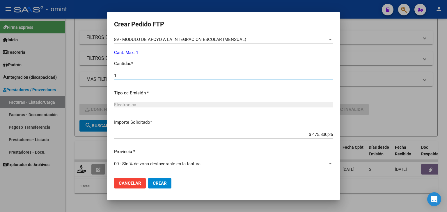
type input "1"
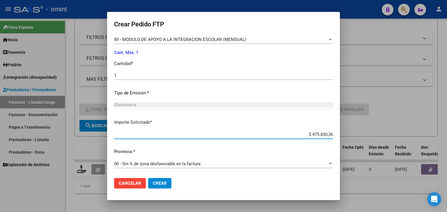
click at [310, 136] on input "$ 475.830,36" at bounding box center [223, 134] width 219 height 5
click at [311, 134] on input "$ 475.830,36" at bounding box center [223, 134] width 219 height 5
click at [161, 184] on span "Crear" at bounding box center [160, 183] width 14 height 5
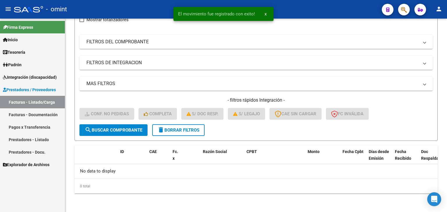
scroll to position [74, 0]
